Goal: Navigation & Orientation: Find specific page/section

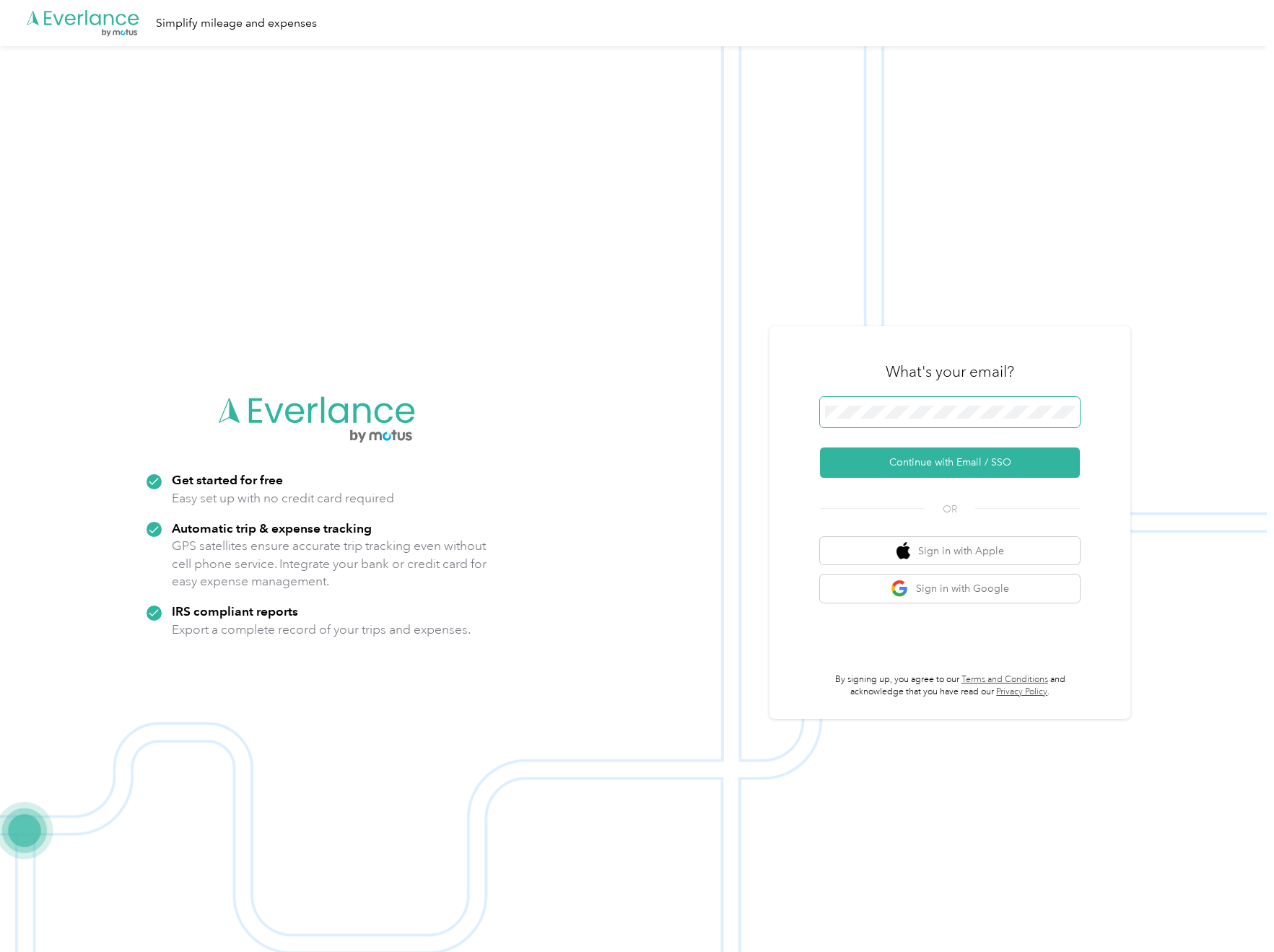
click at [955, 463] on button "Continue with Email / SSO" at bounding box center [950, 462] width 260 height 30
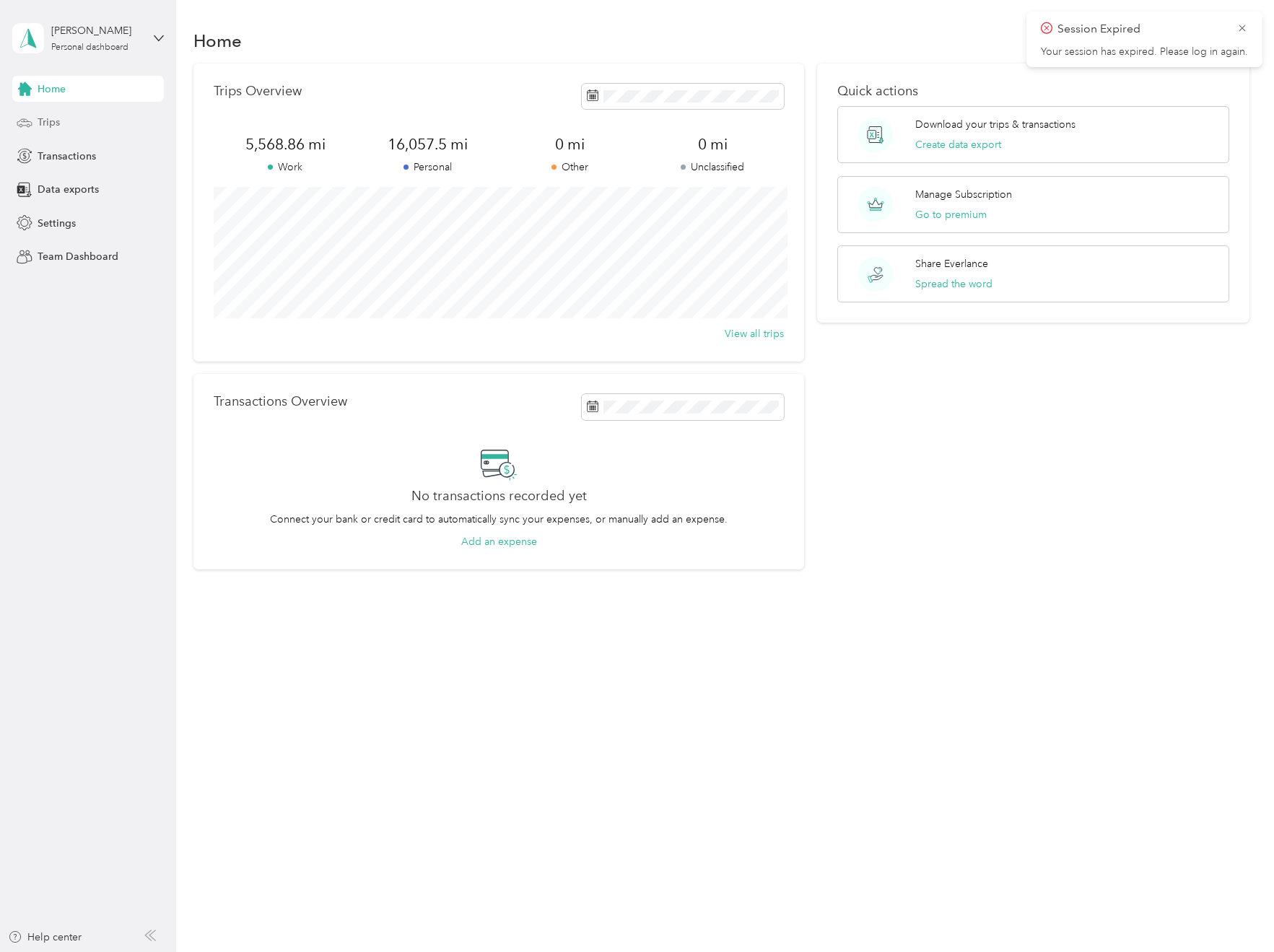
click at [49, 122] on span "Trips" at bounding box center [48, 122] width 22 height 15
